Goal: Find specific page/section: Find specific page/section

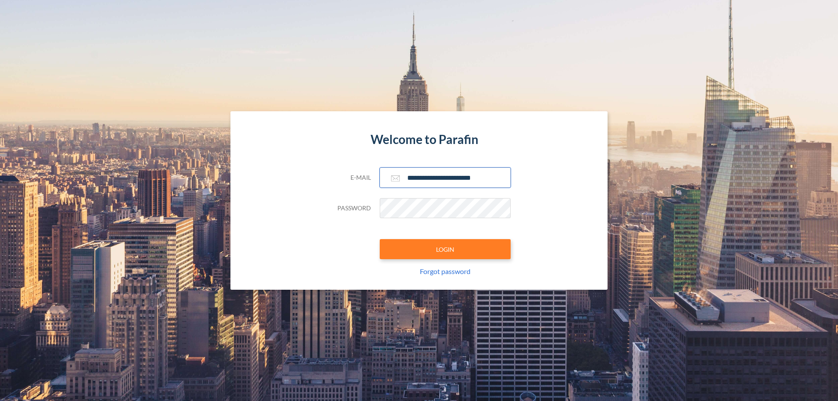
type input "**********"
click at [445, 249] on button "LOGIN" at bounding box center [445, 249] width 131 height 20
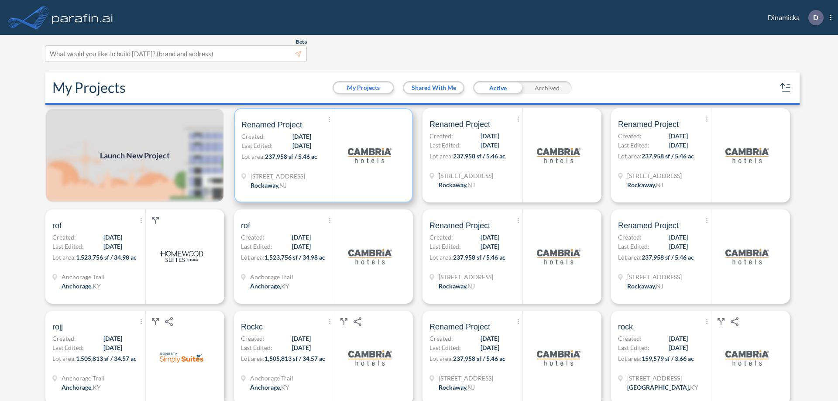
scroll to position [2, 0]
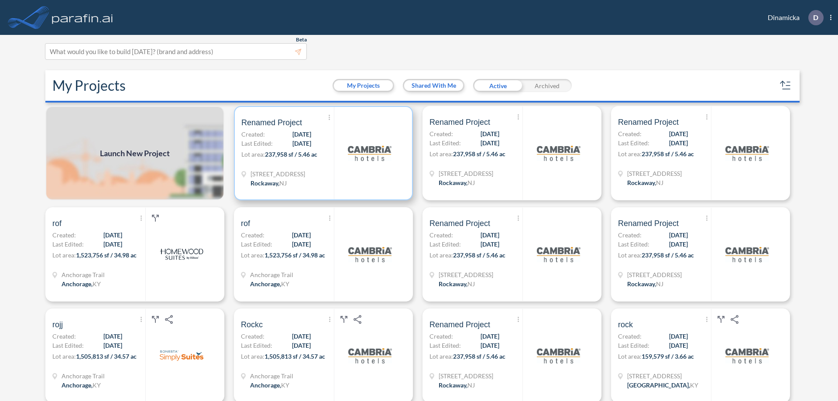
click at [322, 153] on p "Lot area: 237,958 sf / 5.46 ac" at bounding box center [287, 156] width 92 height 13
